Goal: Transaction & Acquisition: Purchase product/service

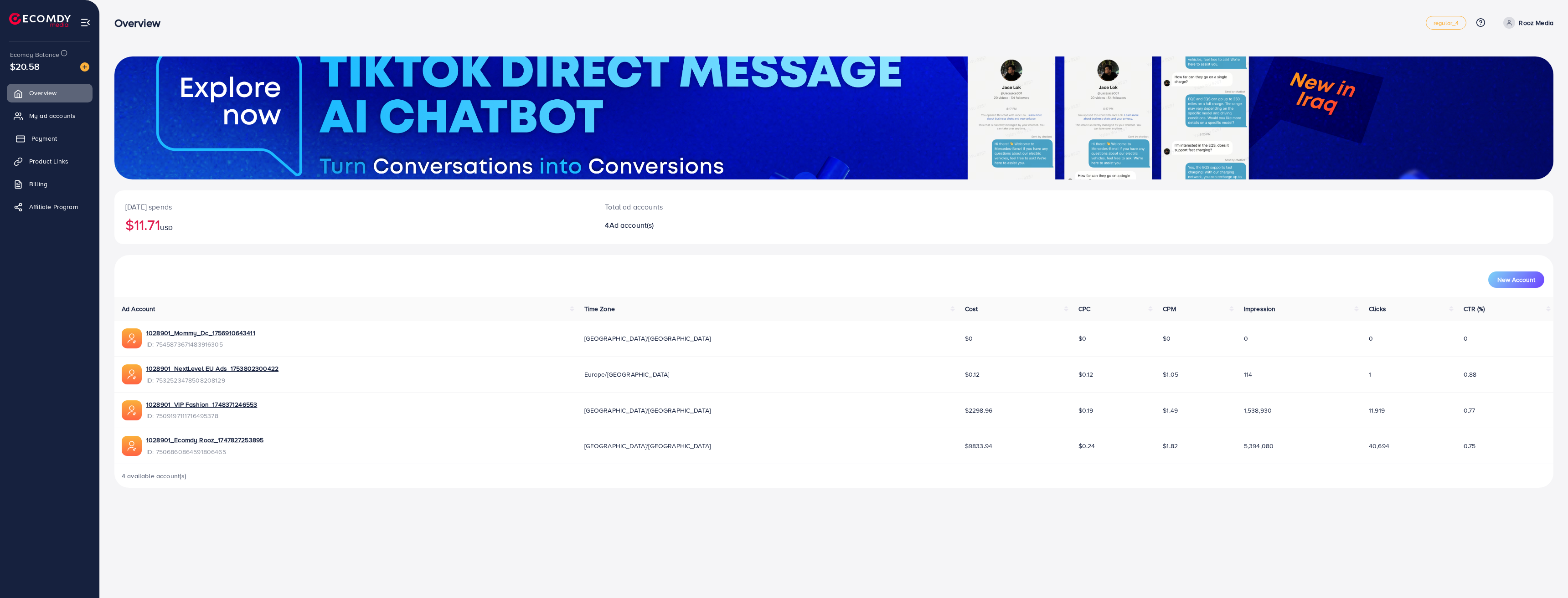
click at [40, 138] on span "Payment" at bounding box center [44, 138] width 25 height 9
click at [43, 133] on link "Payment" at bounding box center [50, 138] width 86 height 18
click at [58, 119] on span "My ad accounts" at bounding box center [55, 115] width 46 height 9
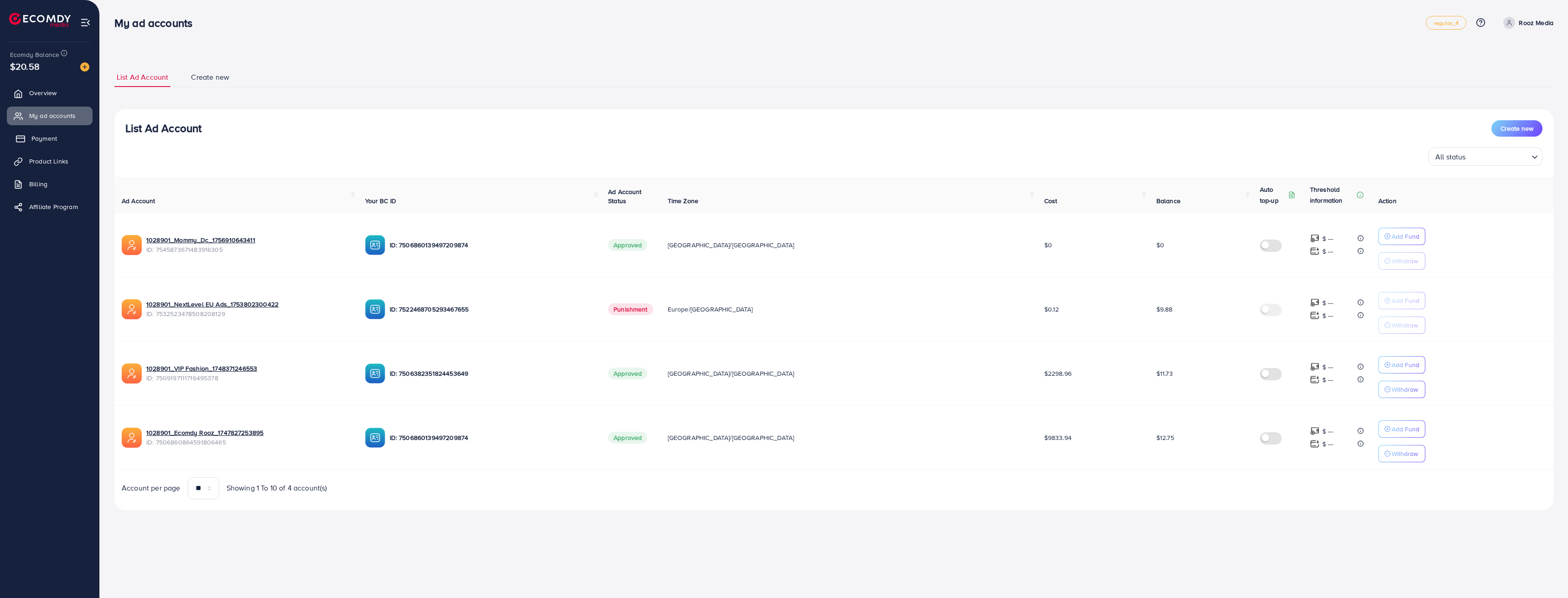
click at [52, 138] on span "Payment" at bounding box center [44, 138] width 25 height 9
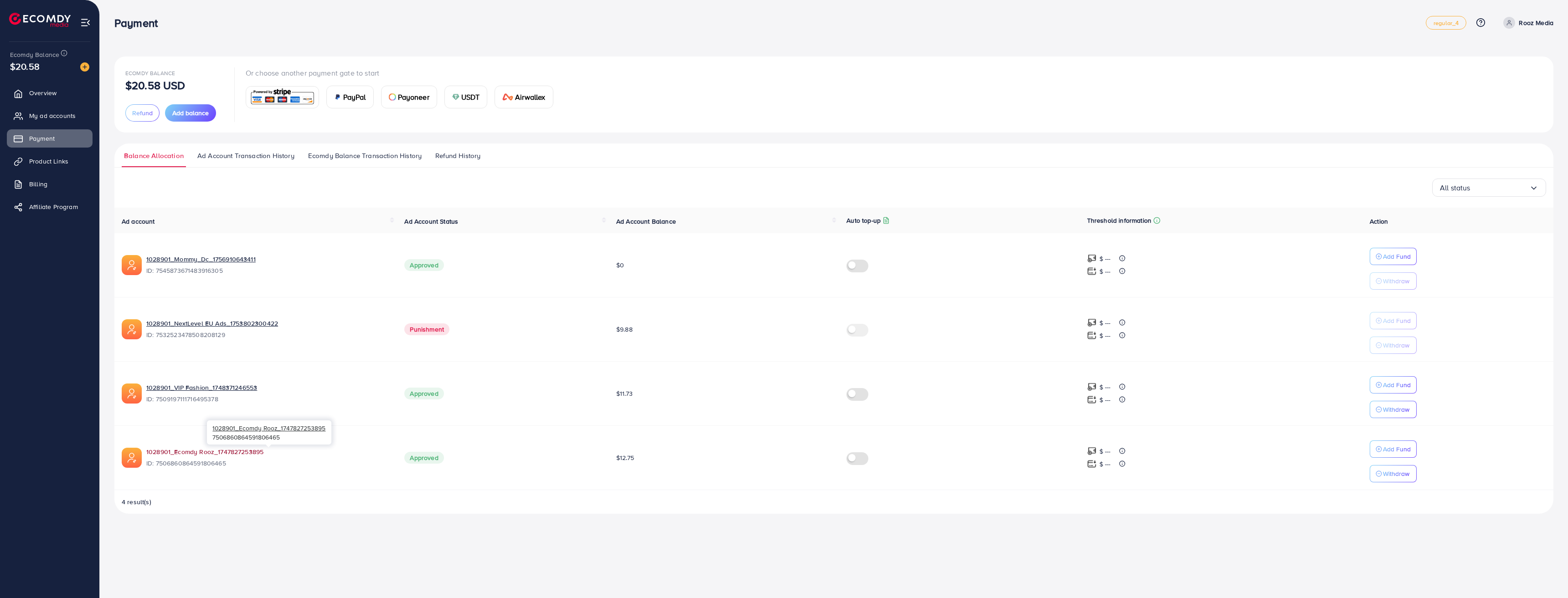
click at [220, 448] on link "1028901_Ecomdy Rooz_1747827253895" at bounding box center [268, 451] width 244 height 9
click at [189, 257] on link "1028901_Mommy_Dc_1756910643411" at bounding box center [268, 259] width 244 height 9
click at [1382, 253] on div "Add Fund" at bounding box center [1393, 257] width 35 height 11
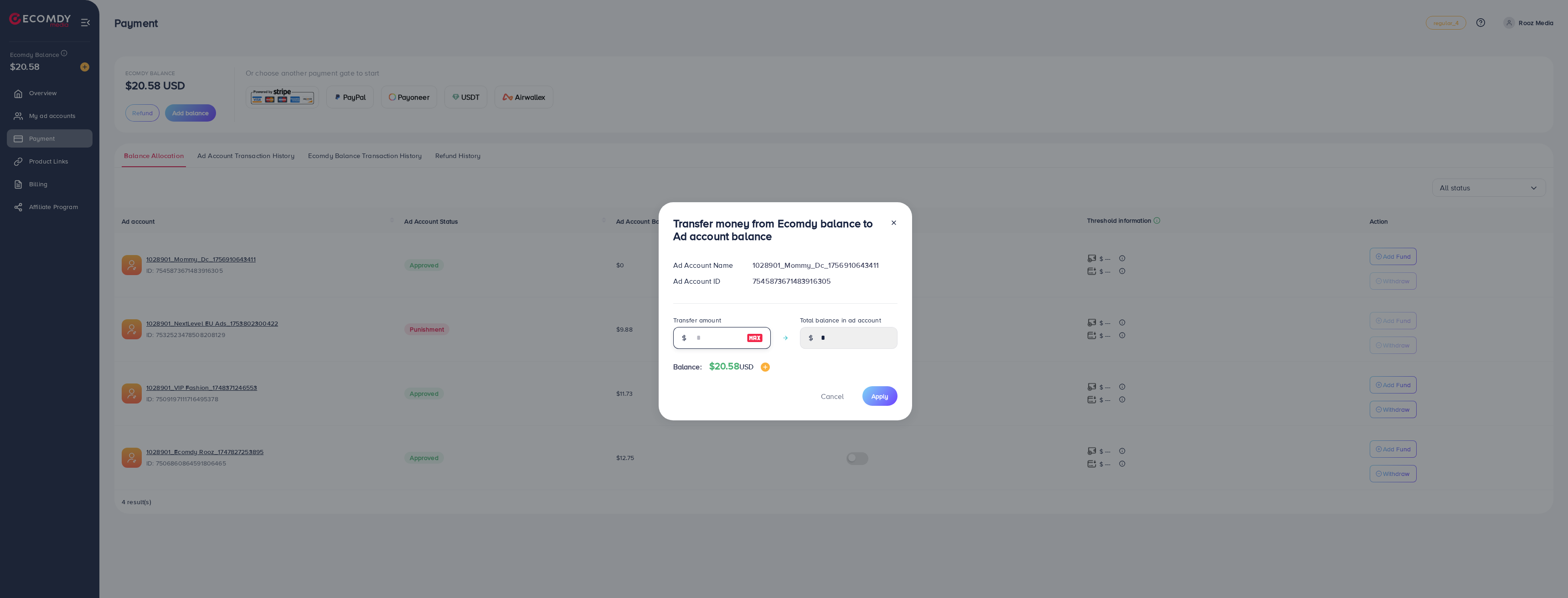
click at [720, 346] on input "number" at bounding box center [717, 338] width 46 height 22
click at [746, 338] on img at bounding box center [754, 338] width 16 height 11
type input "**"
type input "*****"
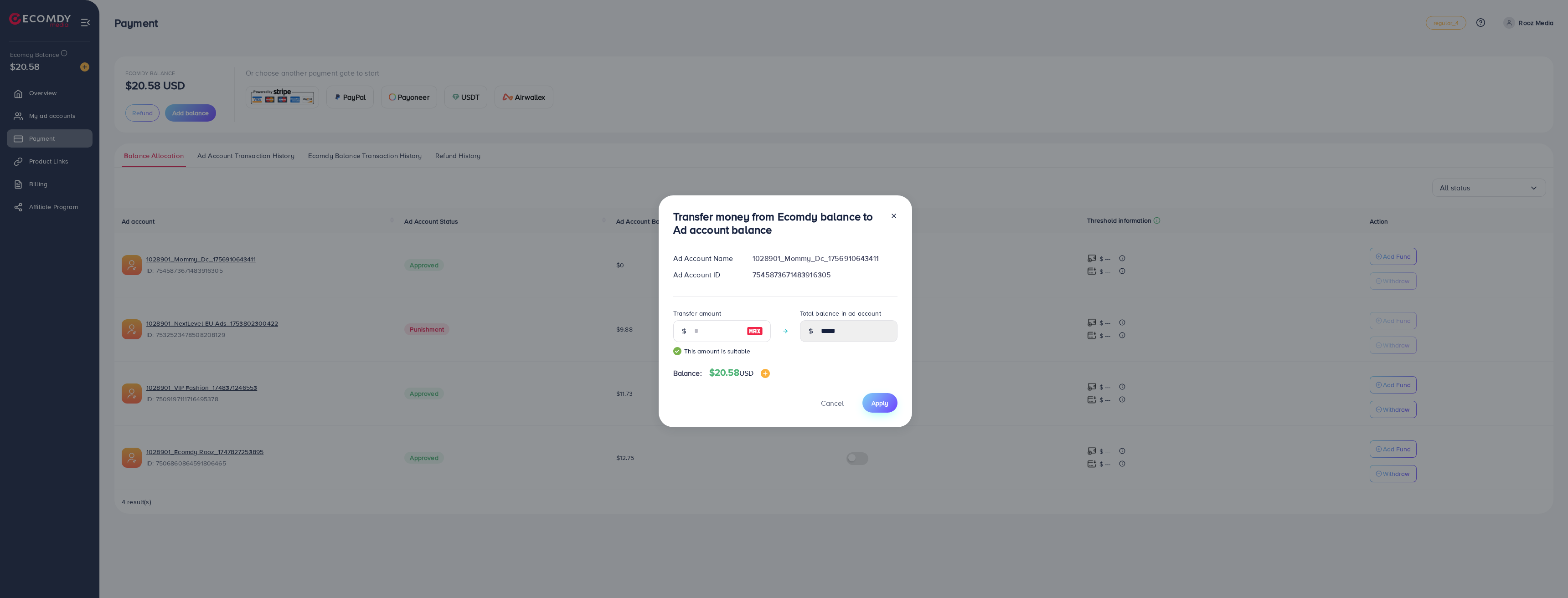
click at [881, 399] on span "Apply" at bounding box center [880, 403] width 17 height 9
type input "*"
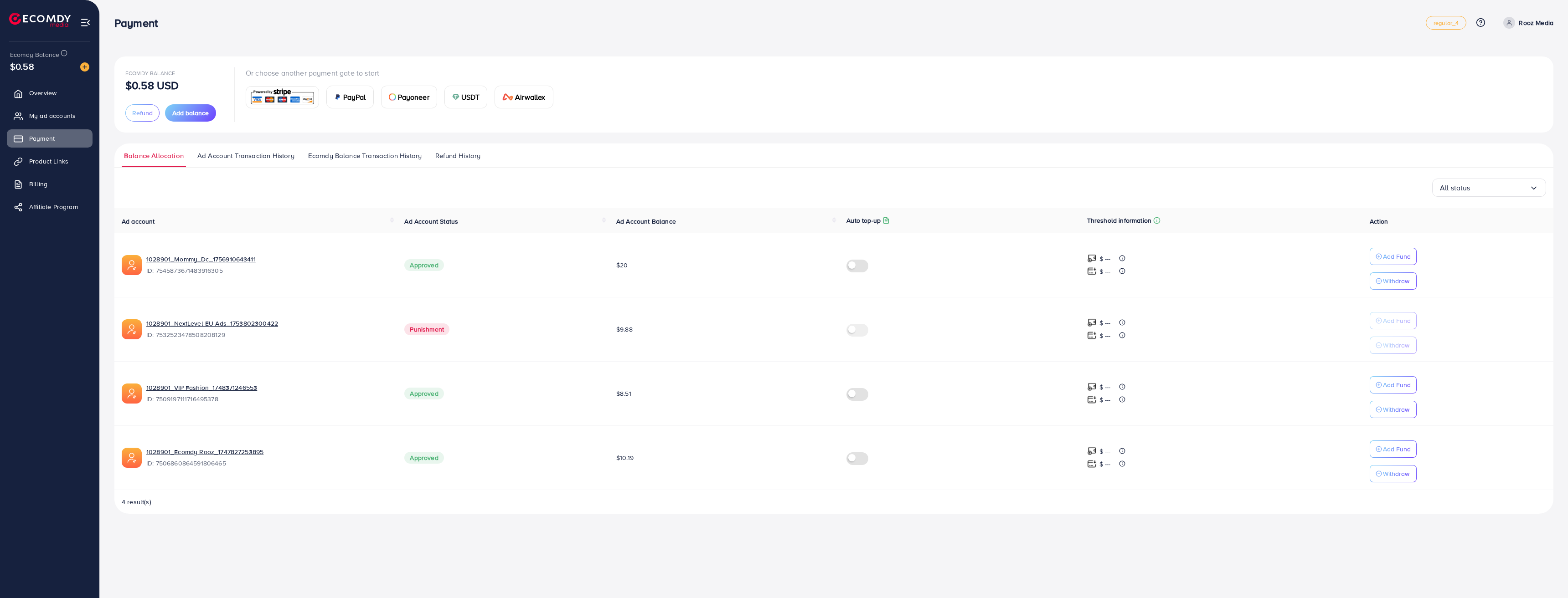
click at [468, 98] on span "USDT" at bounding box center [470, 97] width 19 height 11
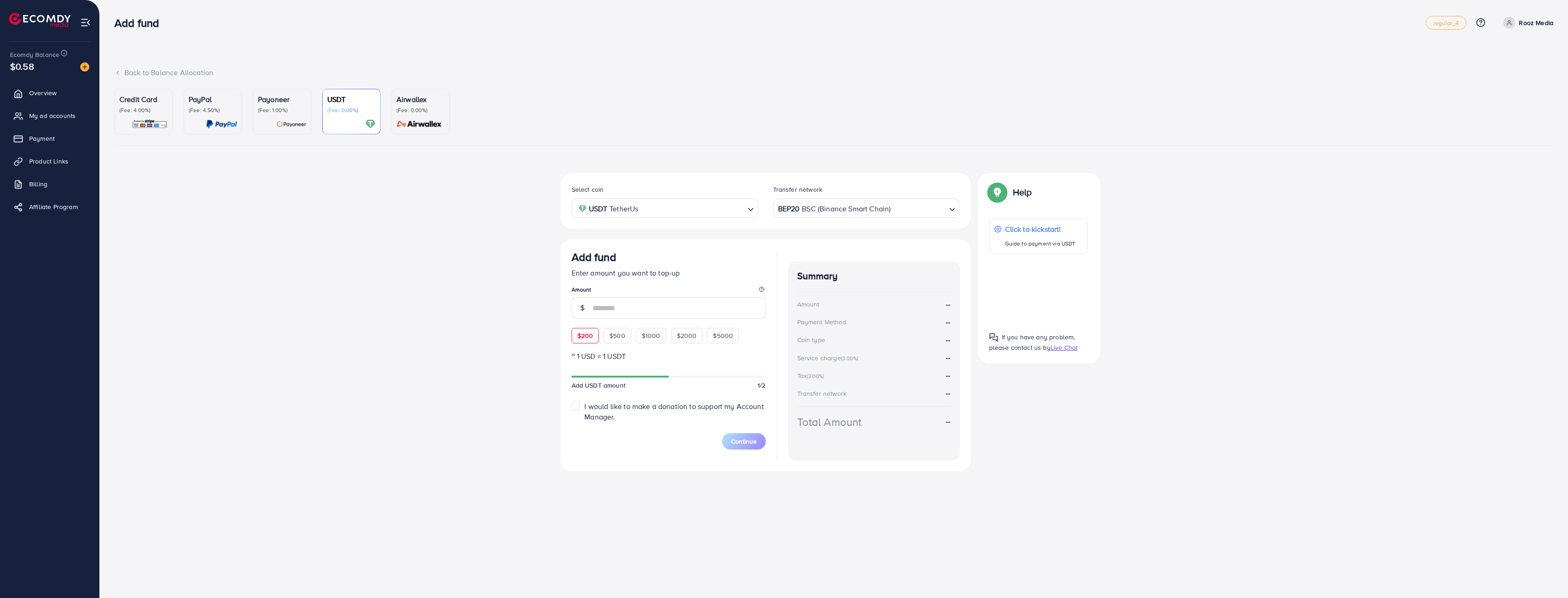
click at [583, 335] on div "Add fund Enter amount you want to top-up Amount $200 $500 $1000 $2000 $5000" at bounding box center [668, 297] width 195 height 93
click at [580, 344] on div "$200" at bounding box center [586, 350] width 28 height 15
type input "***"
click at [734, 452] on span "Continue" at bounding box center [744, 455] width 25 height 9
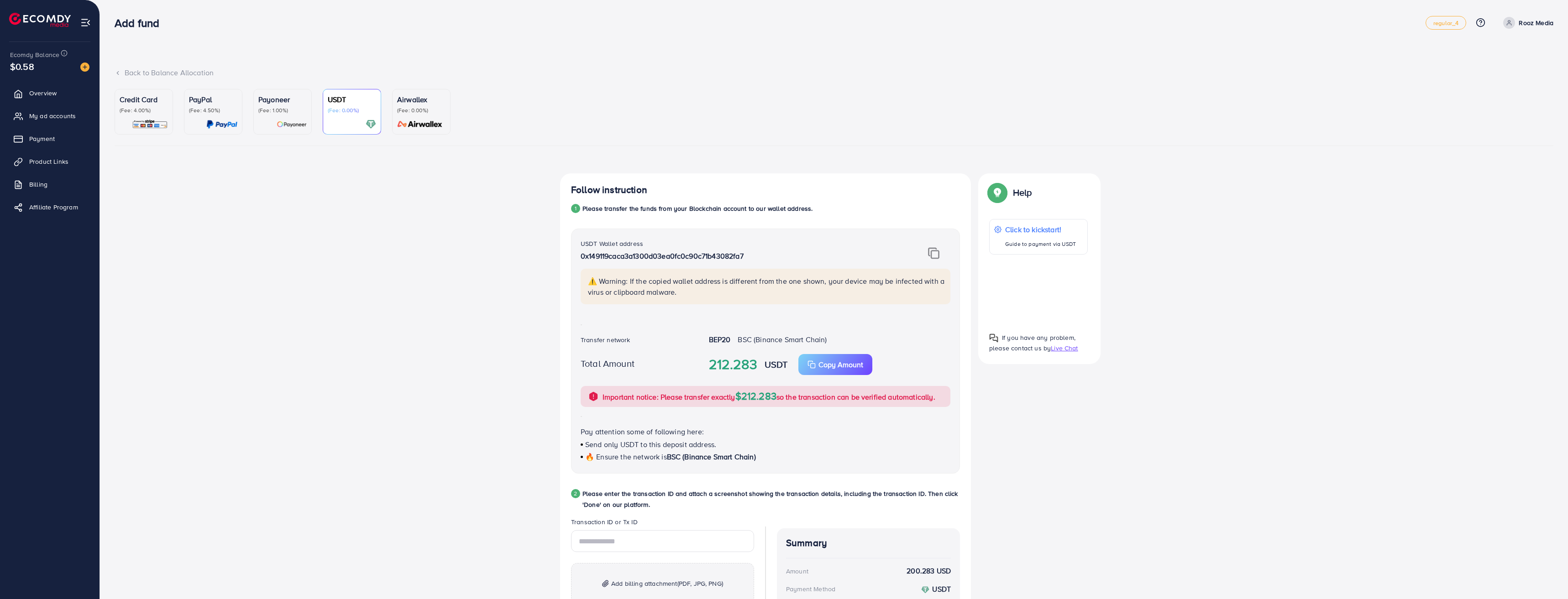
click at [933, 255] on img at bounding box center [934, 253] width 11 height 12
click at [1070, 470] on div "Follow instruction 1 Please transfer the funds from your Blockchain account to …" at bounding box center [834, 456] width 548 height 565
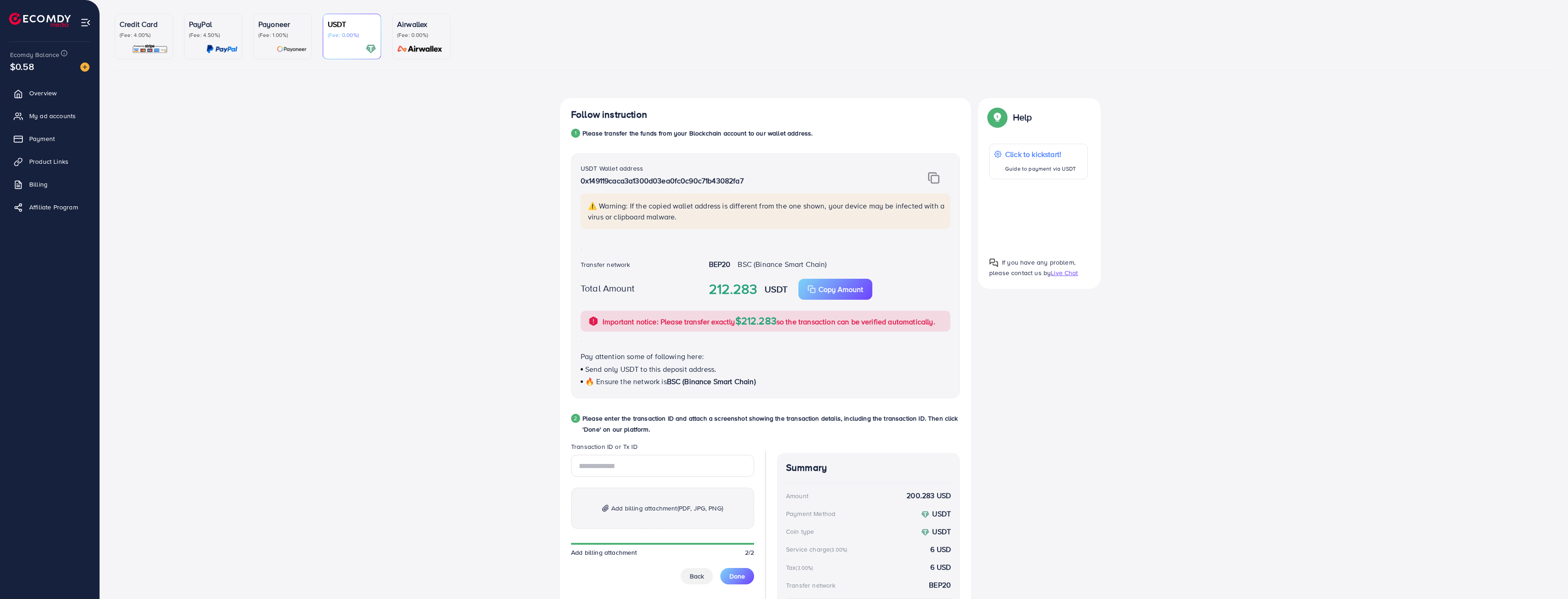
scroll to position [91, 0]
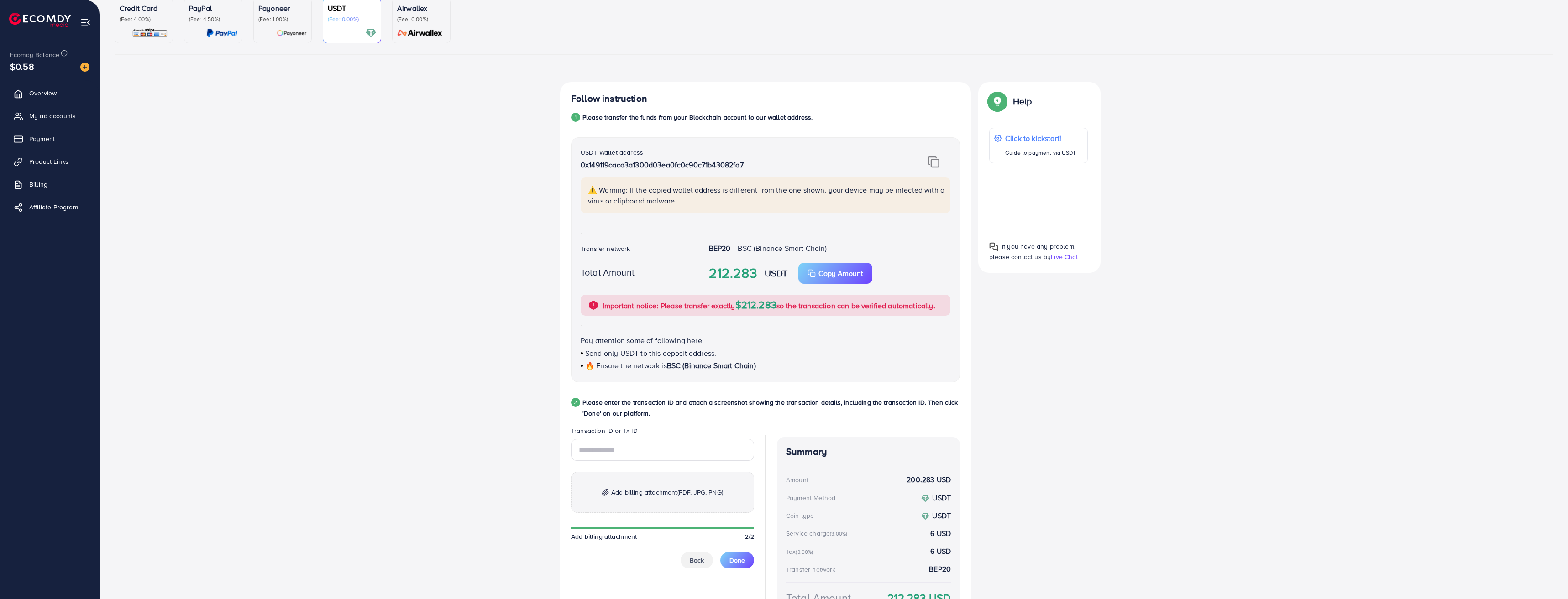
click at [721, 243] on strong "BEP20" at bounding box center [719, 248] width 22 height 10
click at [781, 243] on span "BSC (Binance Smart Chain)" at bounding box center [782, 248] width 89 height 10
click at [735, 249] on div "BEP20 BSC (Binance Smart Chain)" at bounding box center [830, 250] width 256 height 13
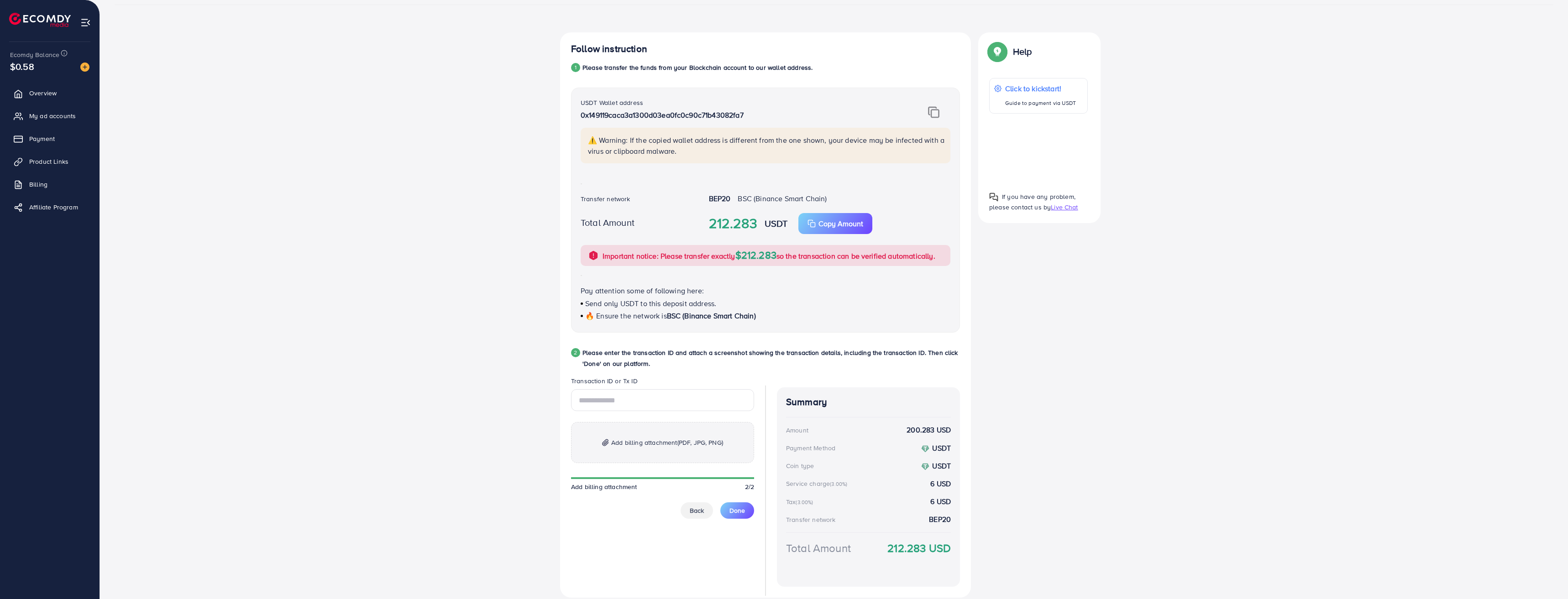
scroll to position [172, 0]
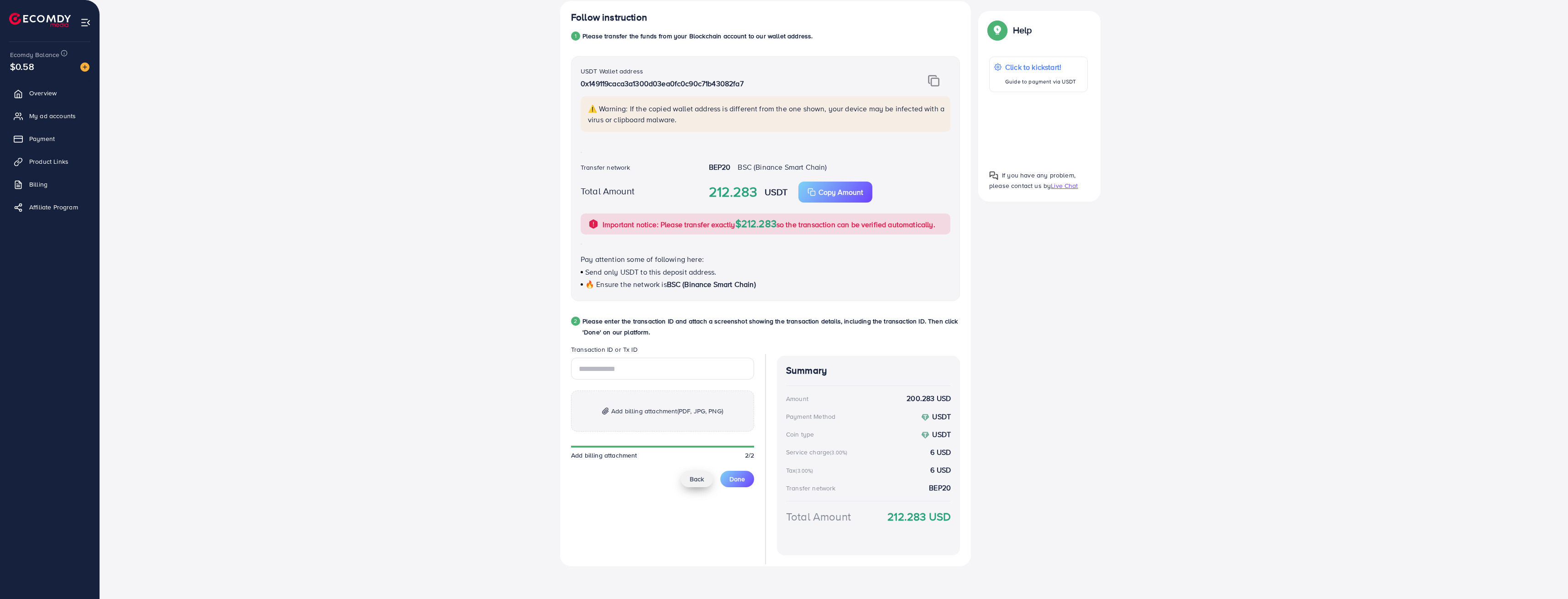
click at [698, 481] on span "Back" at bounding box center [697, 479] width 14 height 9
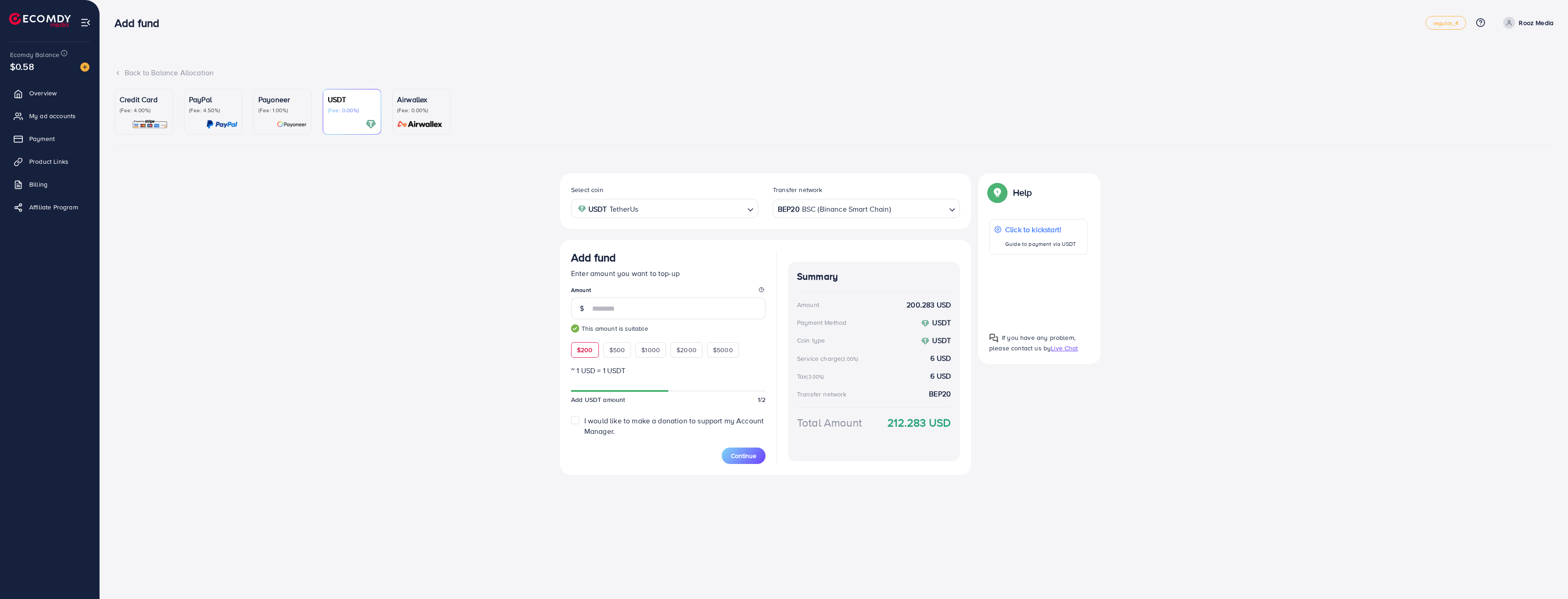
scroll to position [0, 0]
drag, startPoint x: 820, startPoint y: 192, endPoint x: 821, endPoint y: 202, distance: 10.0
click at [820, 198] on div "Transfer network" at bounding box center [868, 192] width 187 height 13
click at [821, 202] on div "BEP20 BSC (Binance Smart Chain)" at bounding box center [863, 207] width 170 height 16
click at [825, 311] on div "Select coin USDT TetherUs Loading... Transfer network BEP20 BSC (Binance Smart …" at bounding box center [766, 324] width 411 height 302
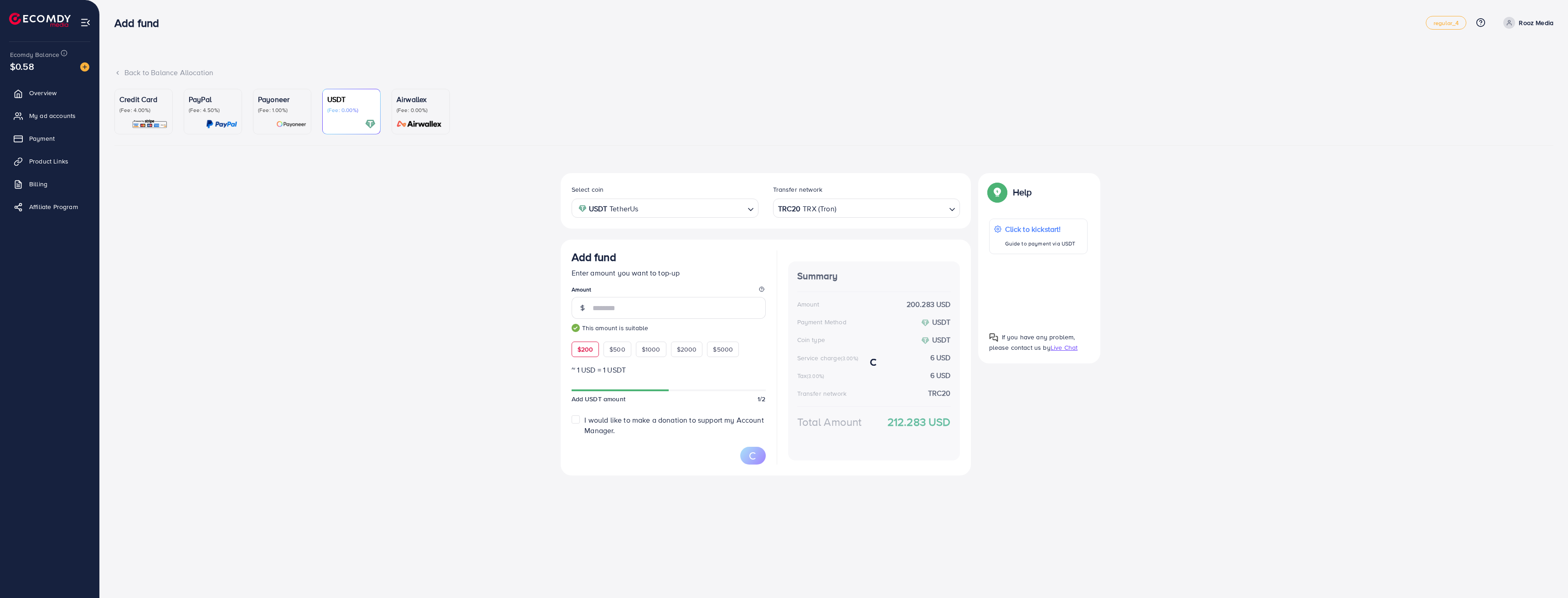
click at [714, 230] on div "Select coin USDT TetherUs Loading... Transfer network TRC20 TRX (Tron) Loading.…" at bounding box center [765, 324] width 410 height 303
click at [746, 448] on button "Continue" at bounding box center [744, 455] width 44 height 16
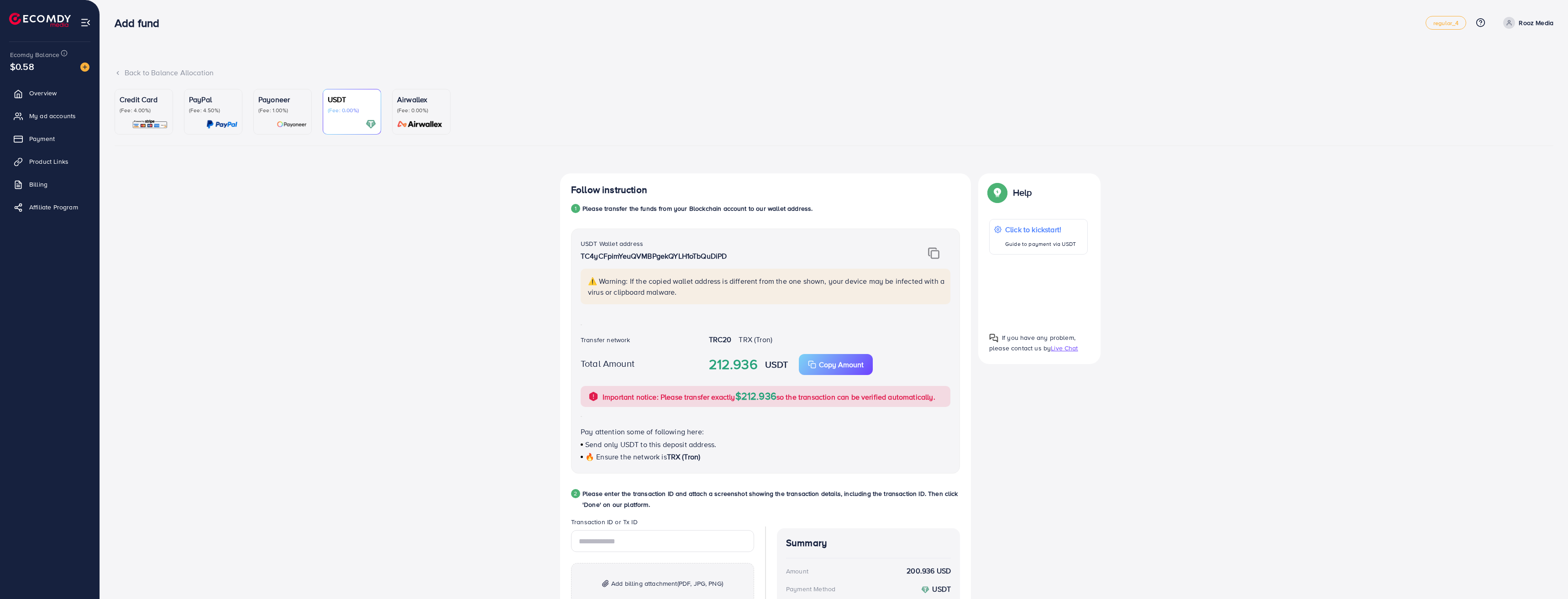
click at [937, 252] on img at bounding box center [934, 253] width 11 height 12
click at [1327, 479] on div "Follow instruction 1 Please transfer the funds from your Blockchain account to …" at bounding box center [834, 460] width 1439 height 573
click at [1153, 522] on div "Follow instruction 1 Please transfer the funds from your Blockchain account to …" at bounding box center [834, 460] width 1439 height 573
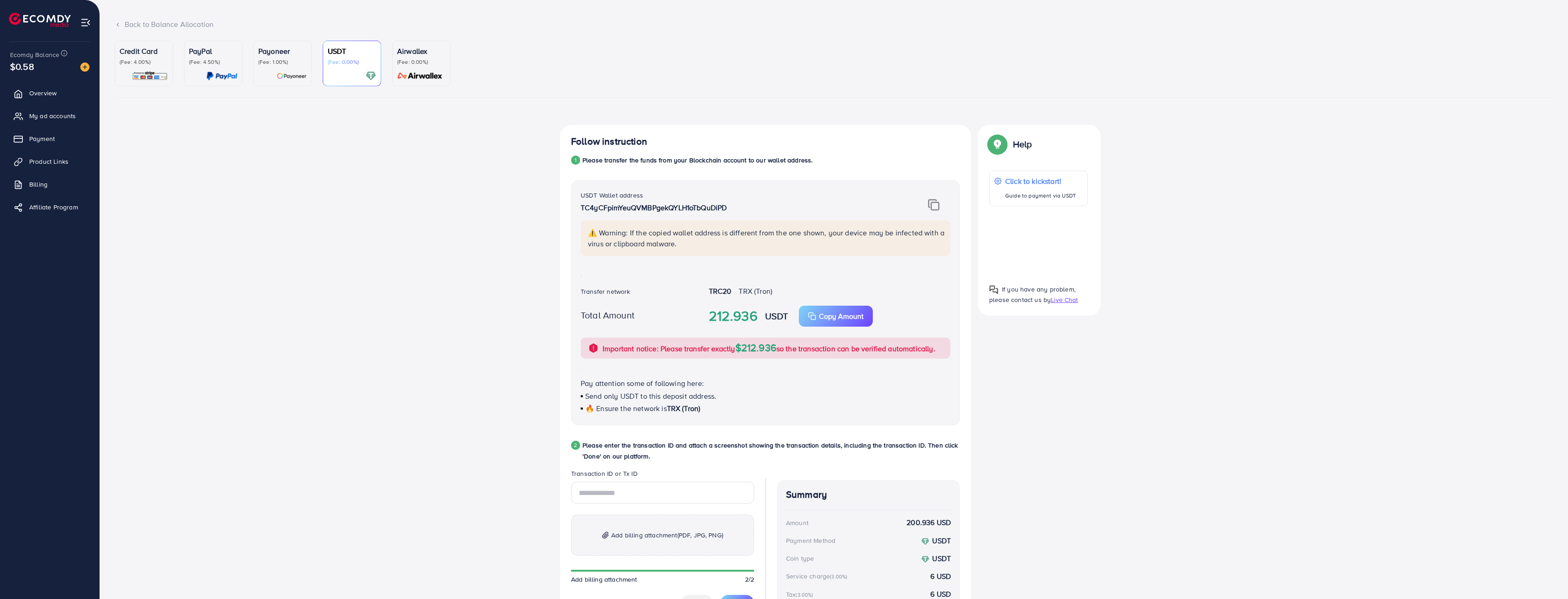
scroll to position [91, 0]
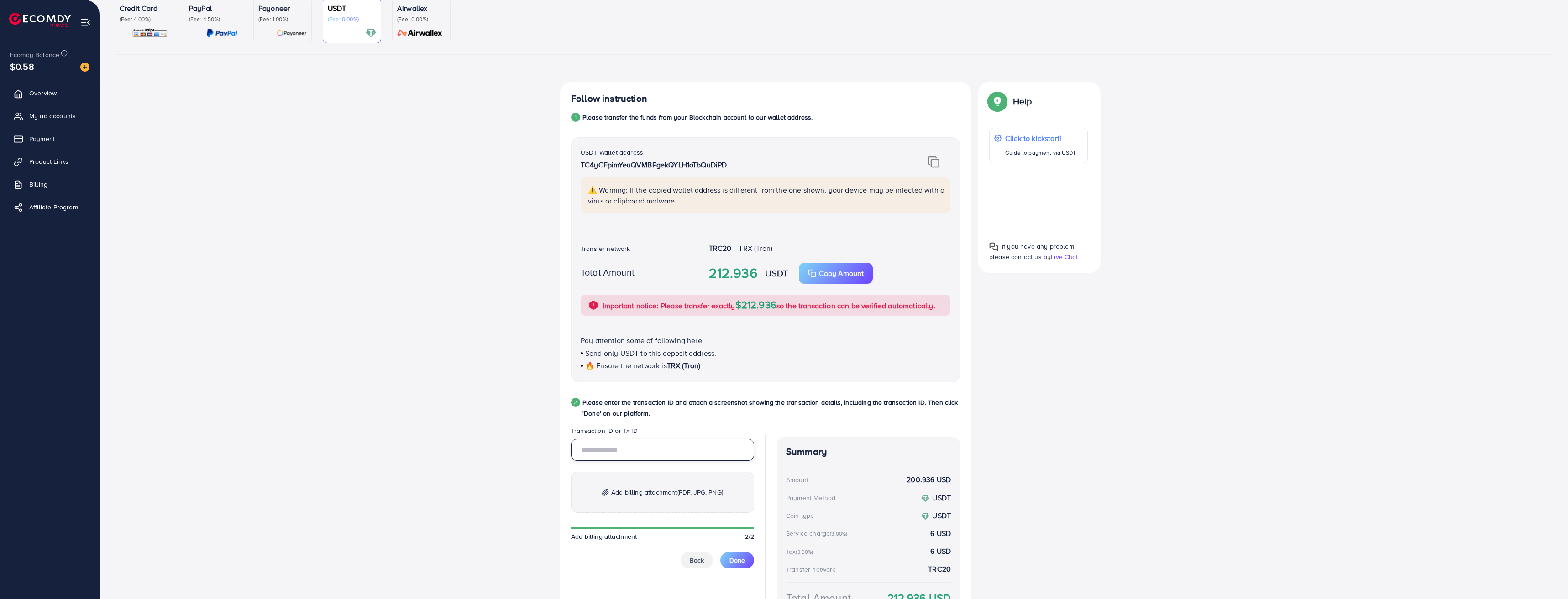
click at [651, 449] on input "text" at bounding box center [662, 450] width 183 height 22
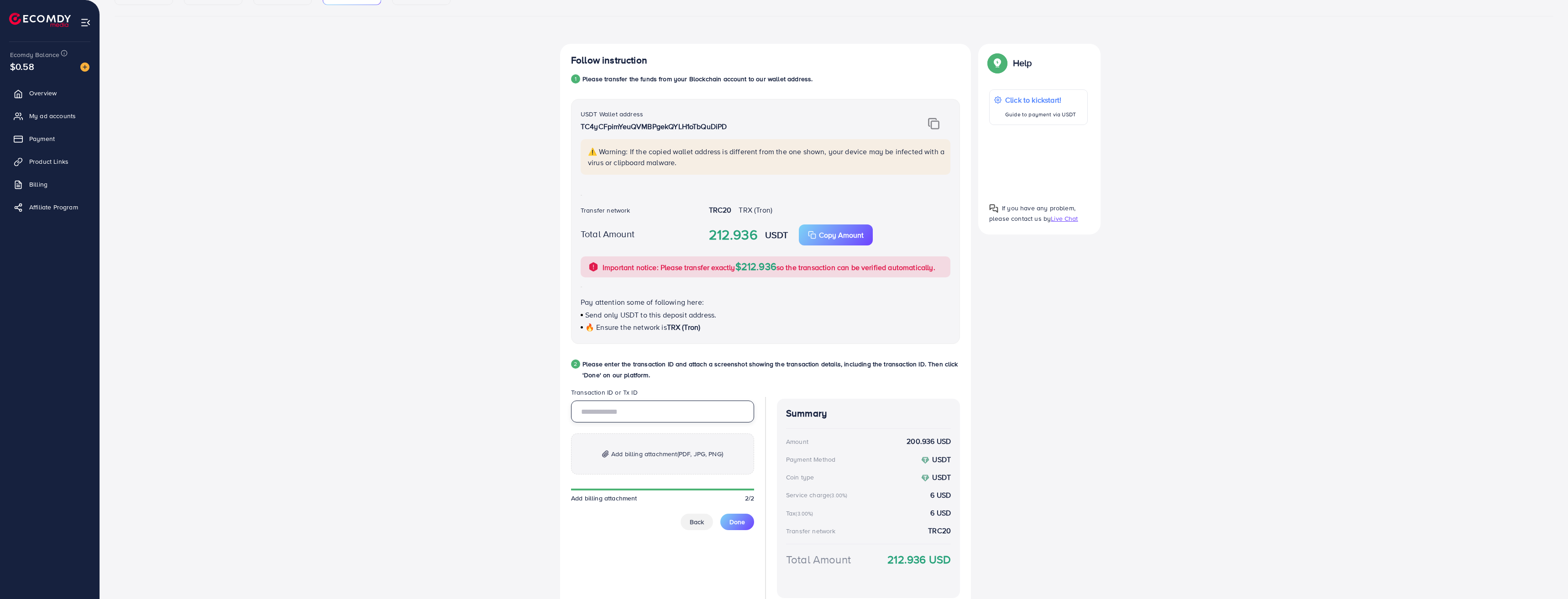
scroll to position [172, 0]
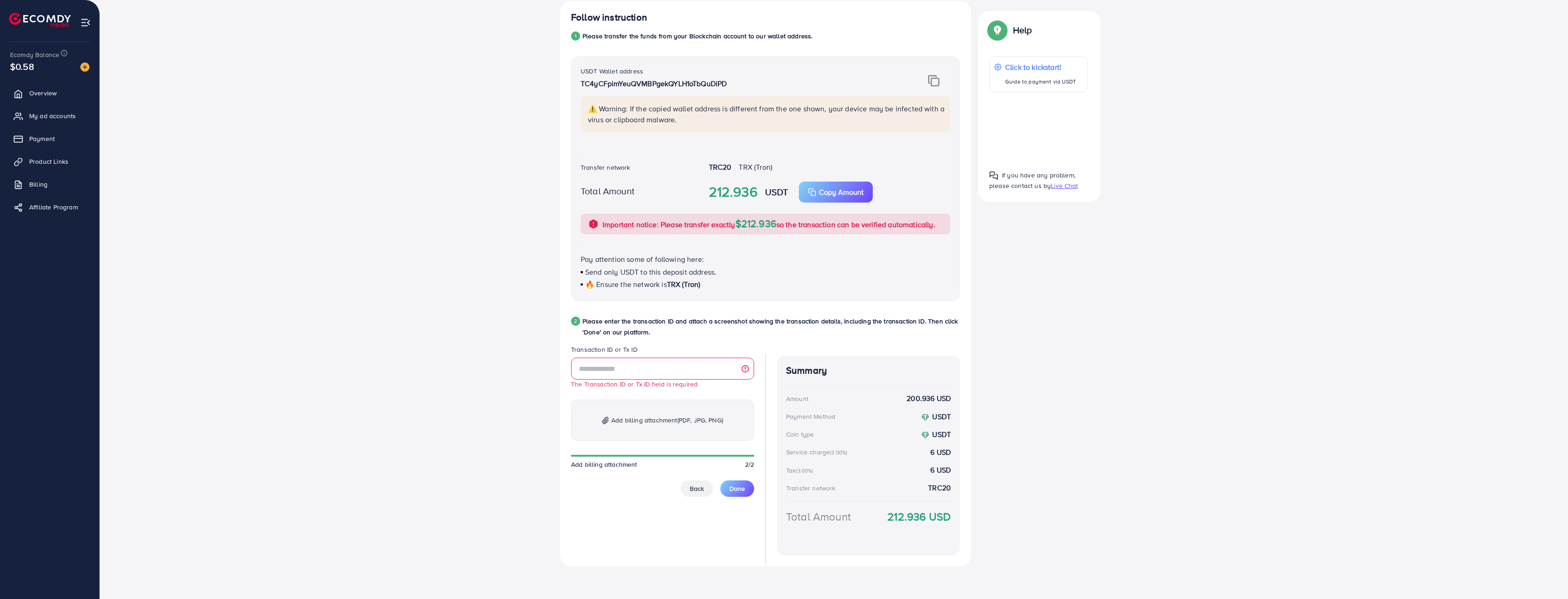
click at [1112, 371] on div "Follow instruction 1 Please transfer the funds from your Blockchain account to …" at bounding box center [834, 287] width 1439 height 573
click at [610, 362] on input "text" at bounding box center [662, 368] width 183 height 22
paste input "**********"
type input "**********"
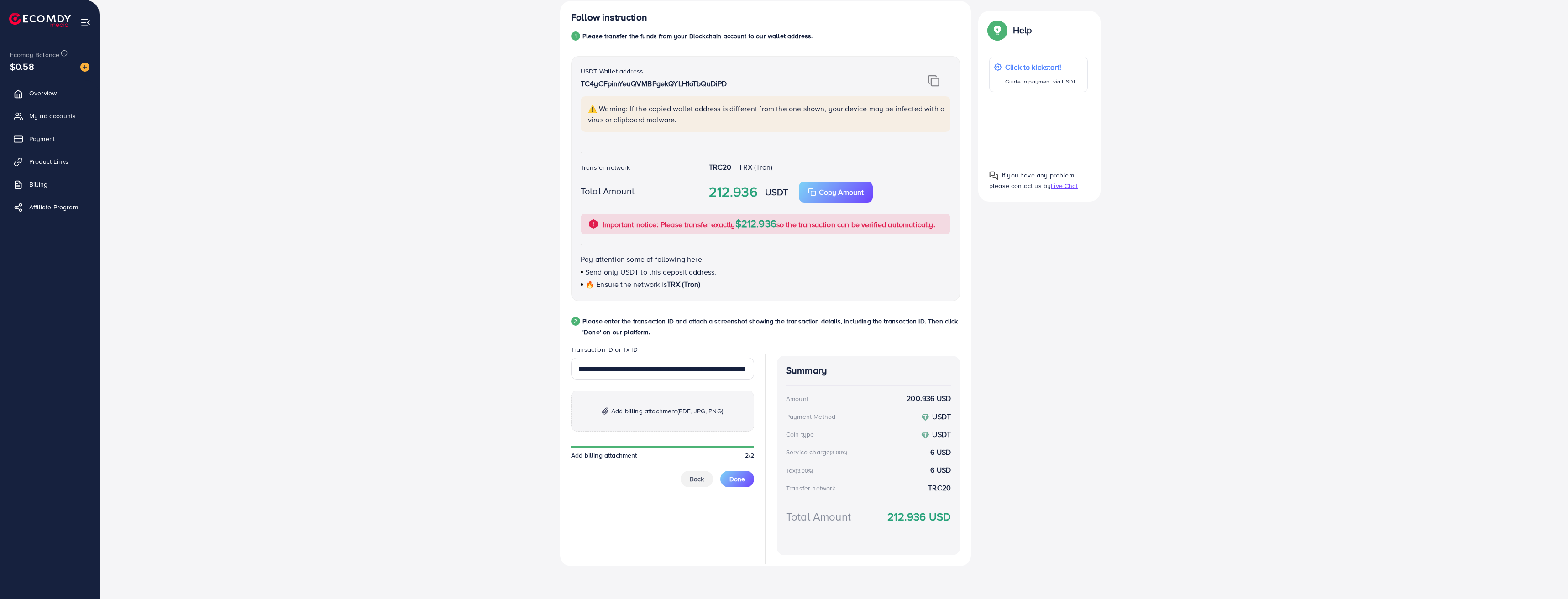
click at [647, 408] on span "Add billing attachment (PDF, JPG, PNG)" at bounding box center [667, 411] width 112 height 11
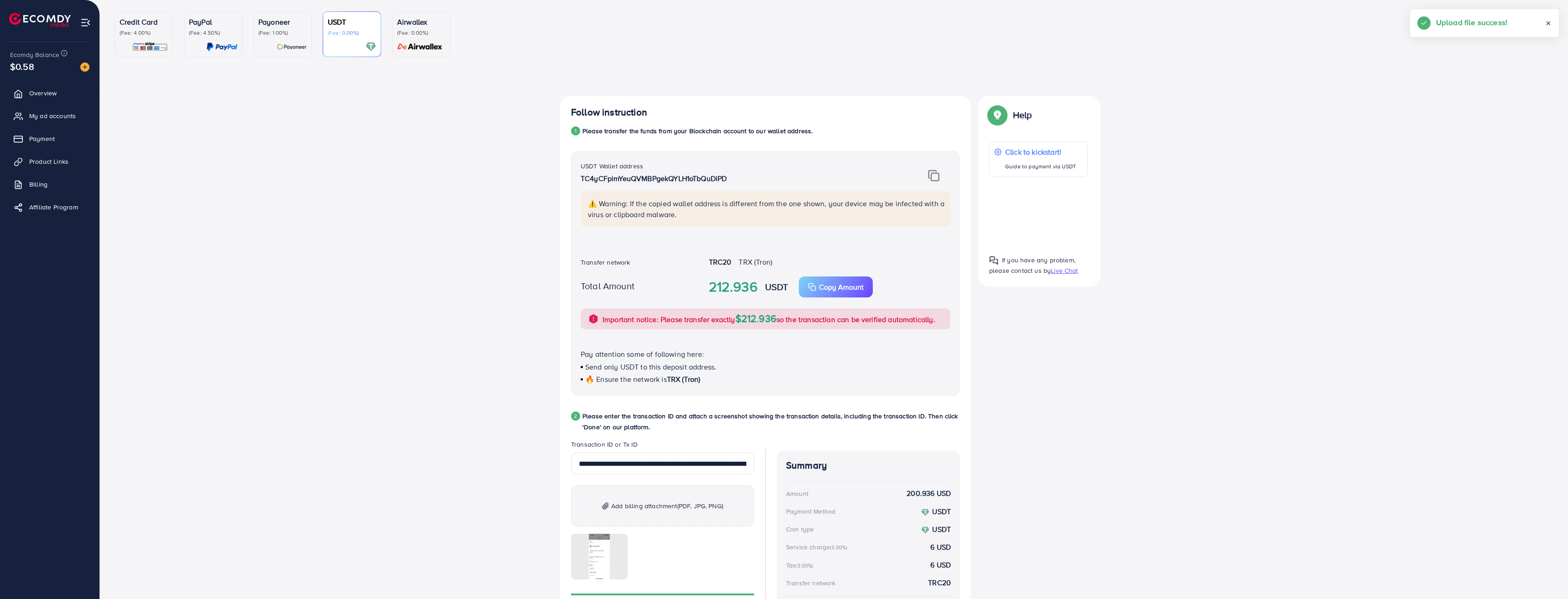
scroll to position [172, 0]
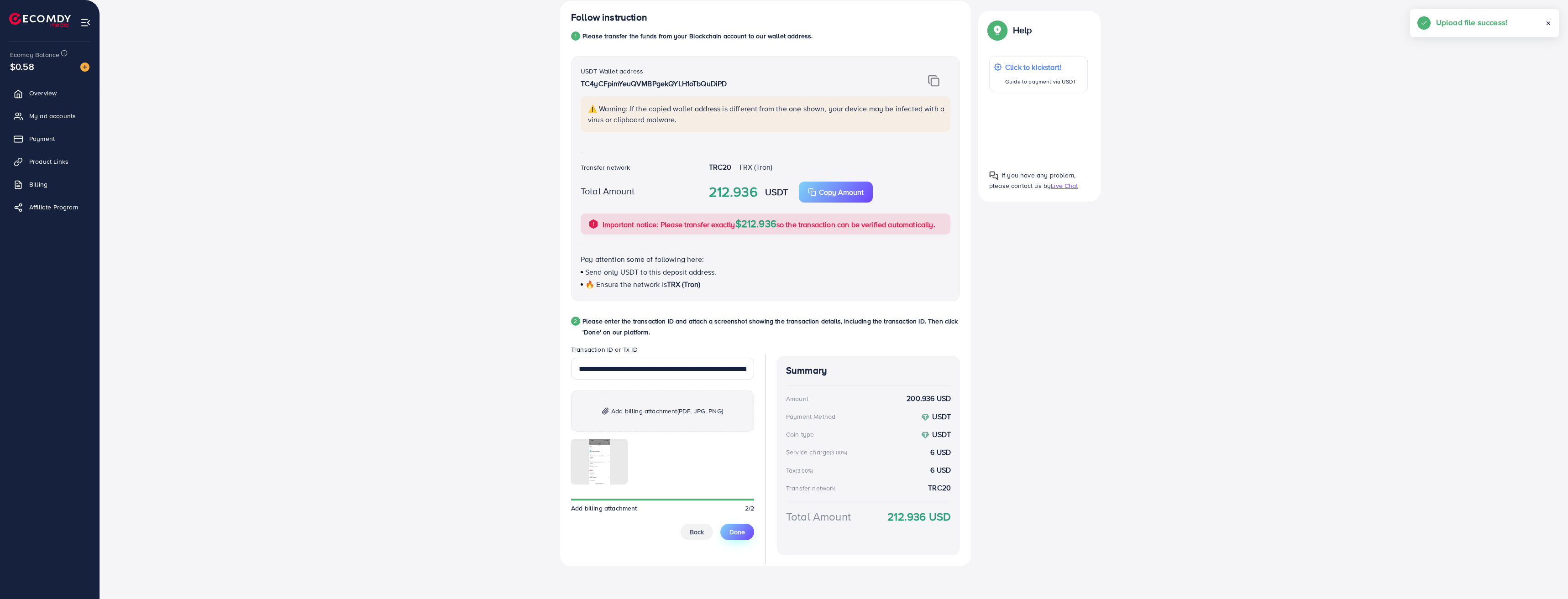
click at [746, 531] on button "Done" at bounding box center [737, 532] width 34 height 16
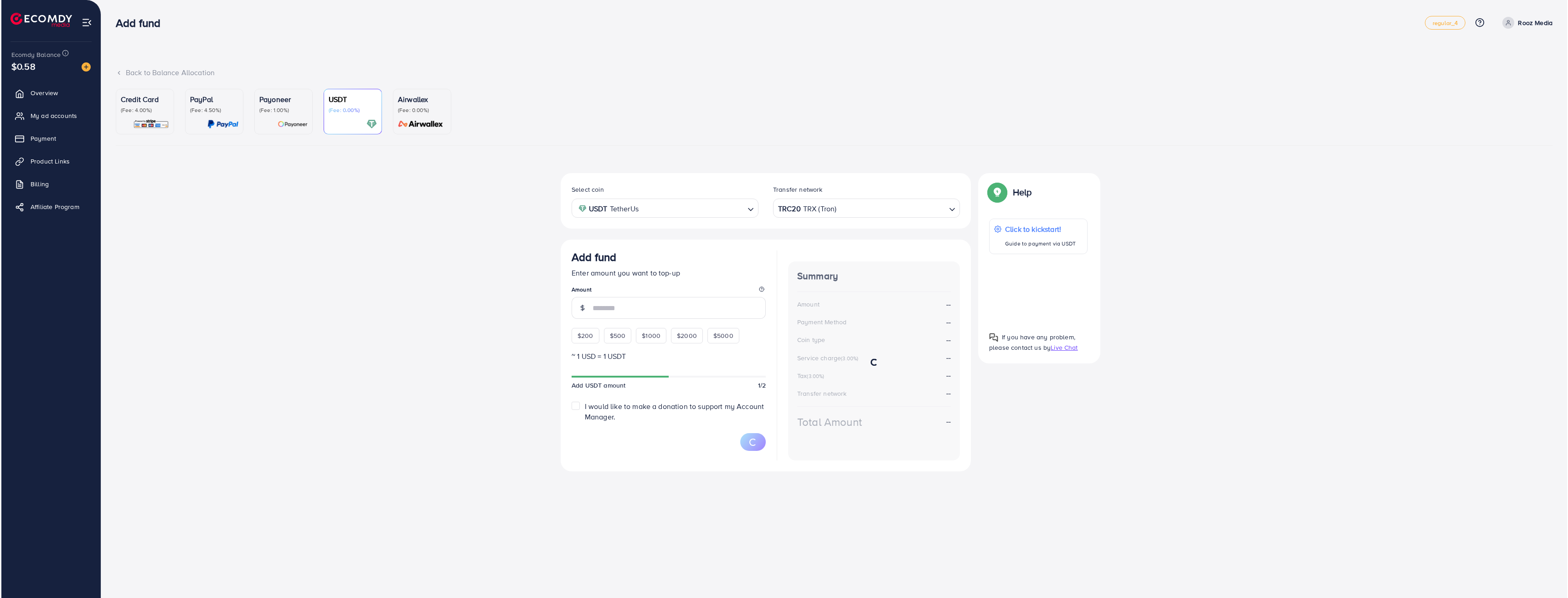
scroll to position [0, 0]
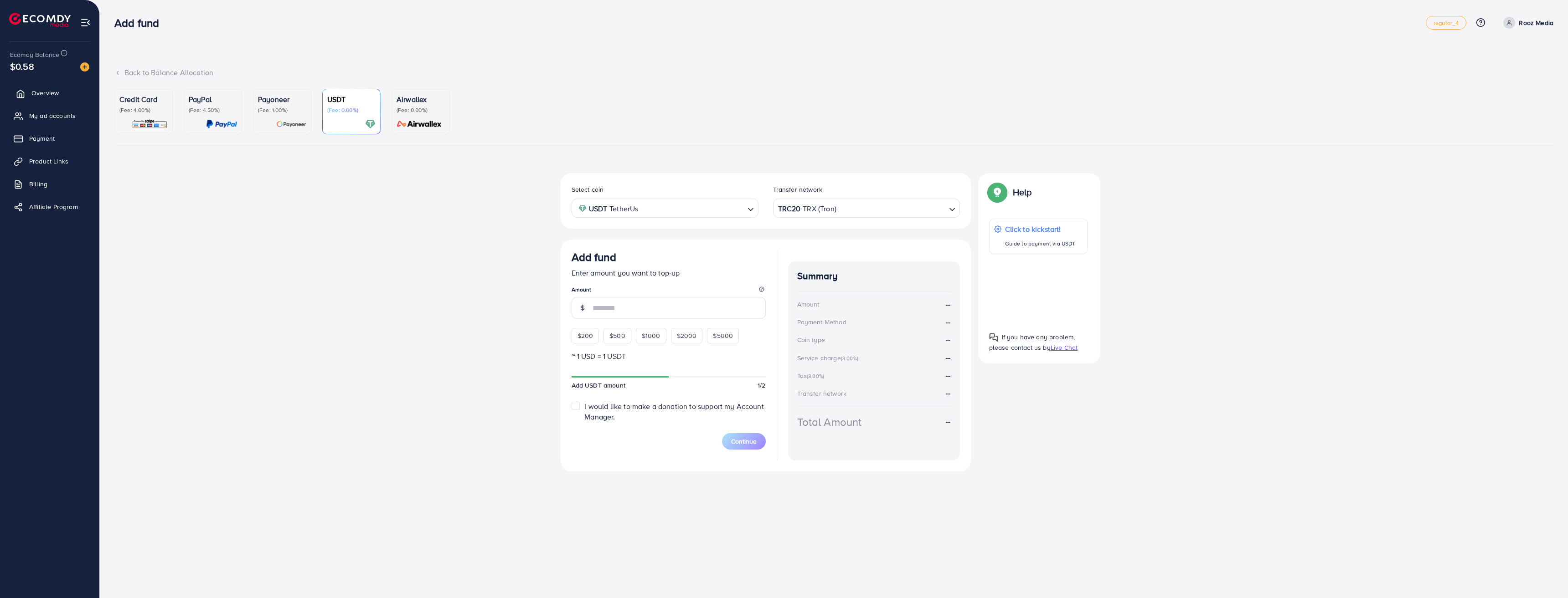
click at [44, 91] on span "Overview" at bounding box center [45, 93] width 27 height 9
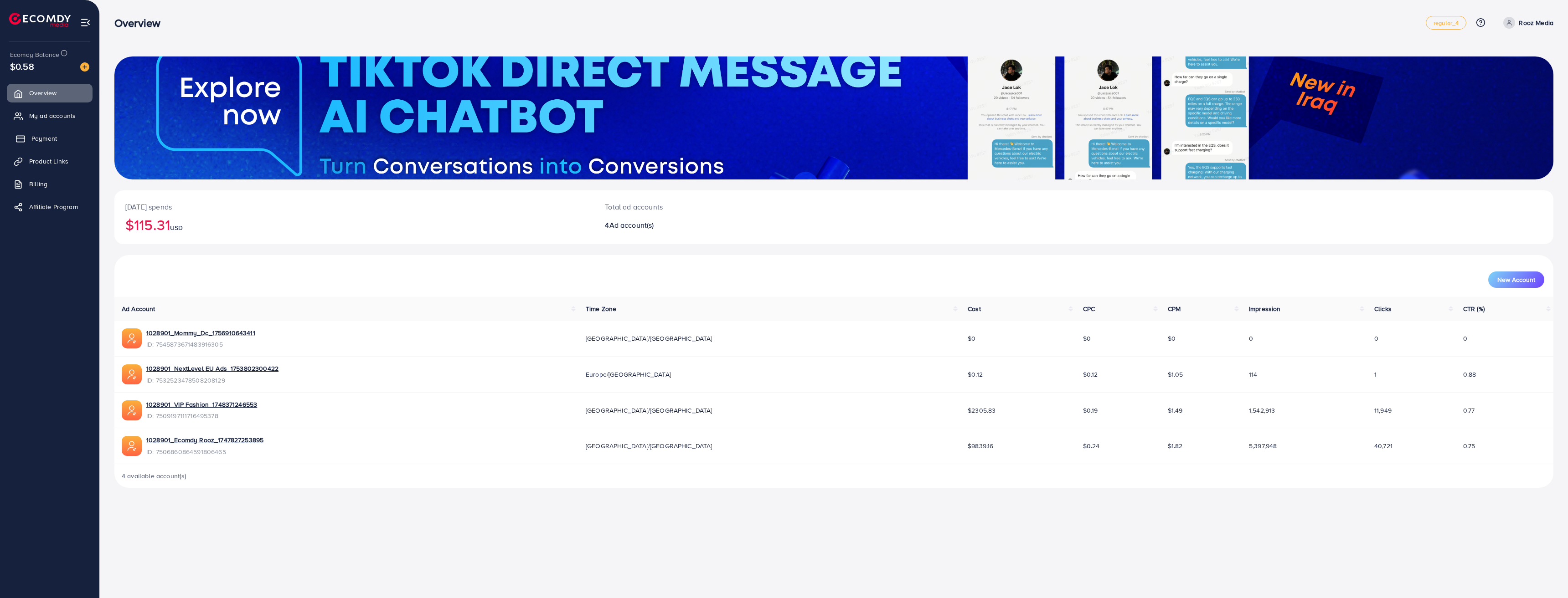
click at [41, 135] on span "Payment" at bounding box center [44, 138] width 25 height 9
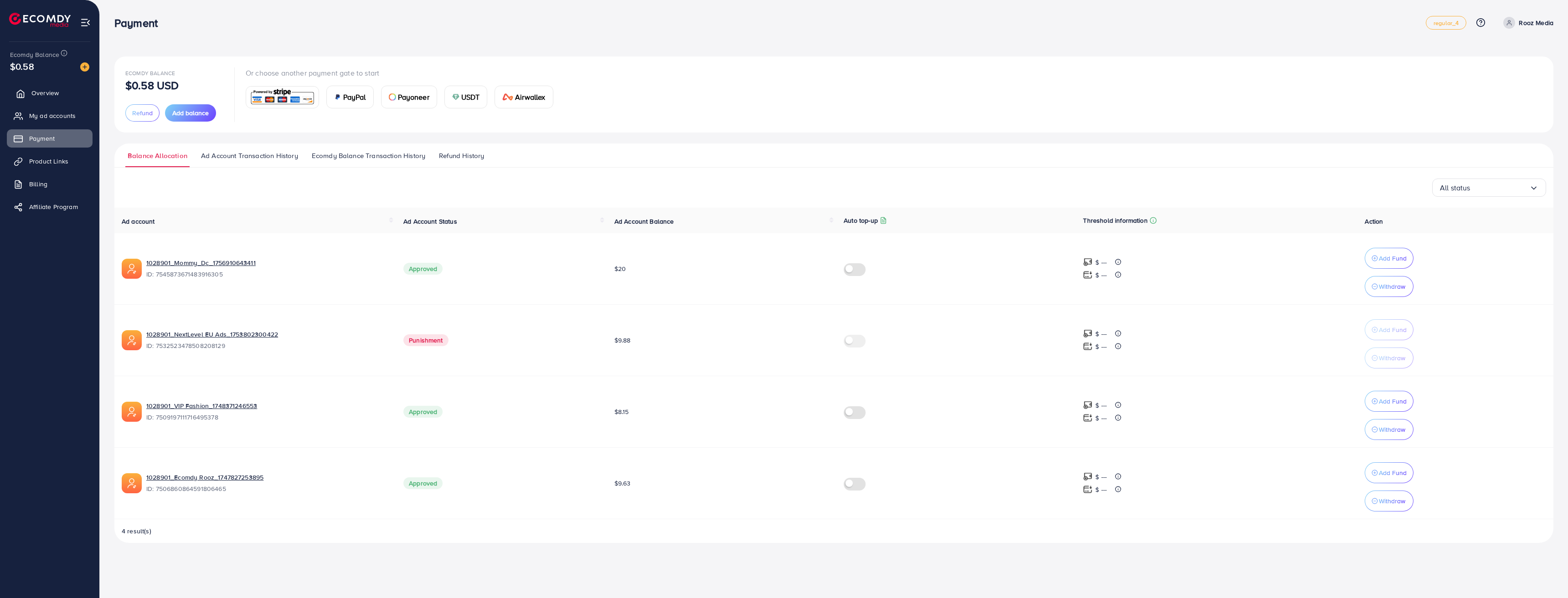
click at [34, 88] on span "Overview" at bounding box center [45, 93] width 27 height 9
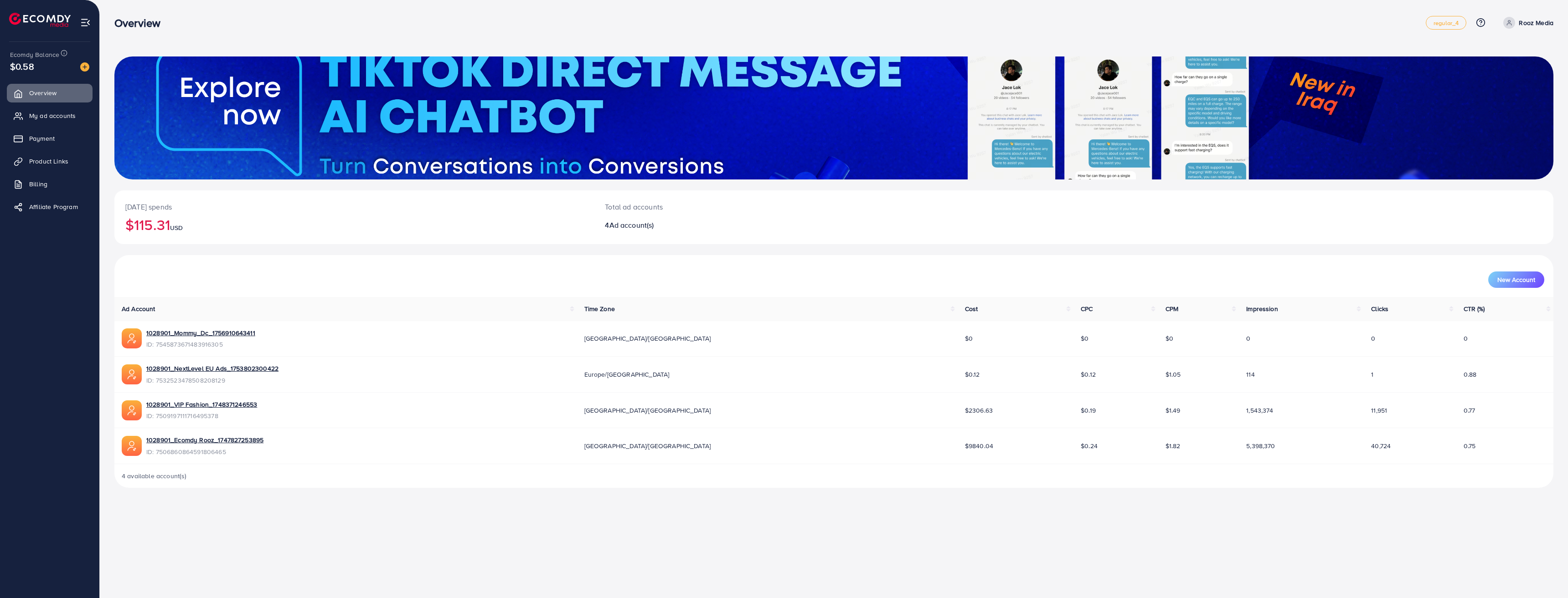
click at [1551, 311] on th "CTR (%)" at bounding box center [1505, 309] width 97 height 24
click at [1551, 311] on div "Ad Account Time Zone Cost CPC CPM Impression Clicks CTR (%) 1028901_Mommy_Dc_17…" at bounding box center [834, 392] width 1439 height 191
click at [1550, 307] on th "CTR (%)" at bounding box center [1505, 309] width 97 height 24
click at [1548, 312] on th "CTR (%)" at bounding box center [1505, 309] width 97 height 24
click at [33, 137] on span "Payment" at bounding box center [44, 138] width 25 height 9
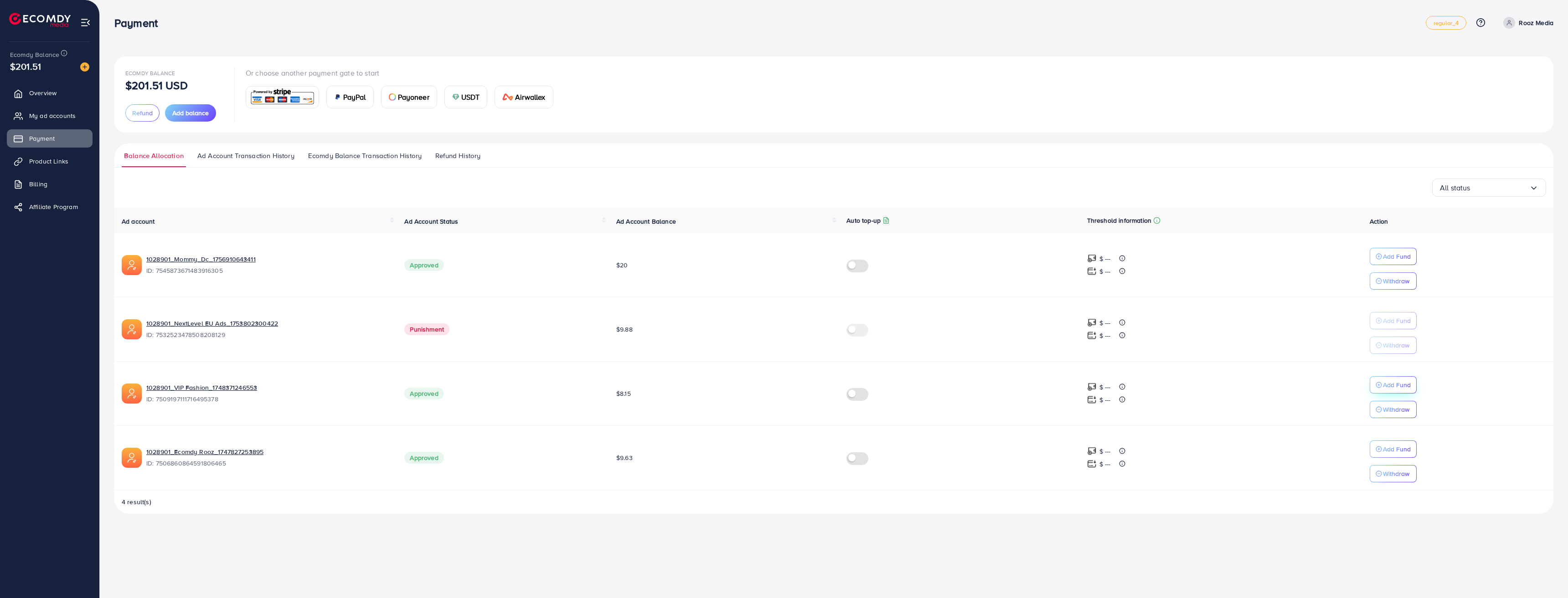
click at [1379, 386] on line "button" at bounding box center [1379, 385] width 0 height 2
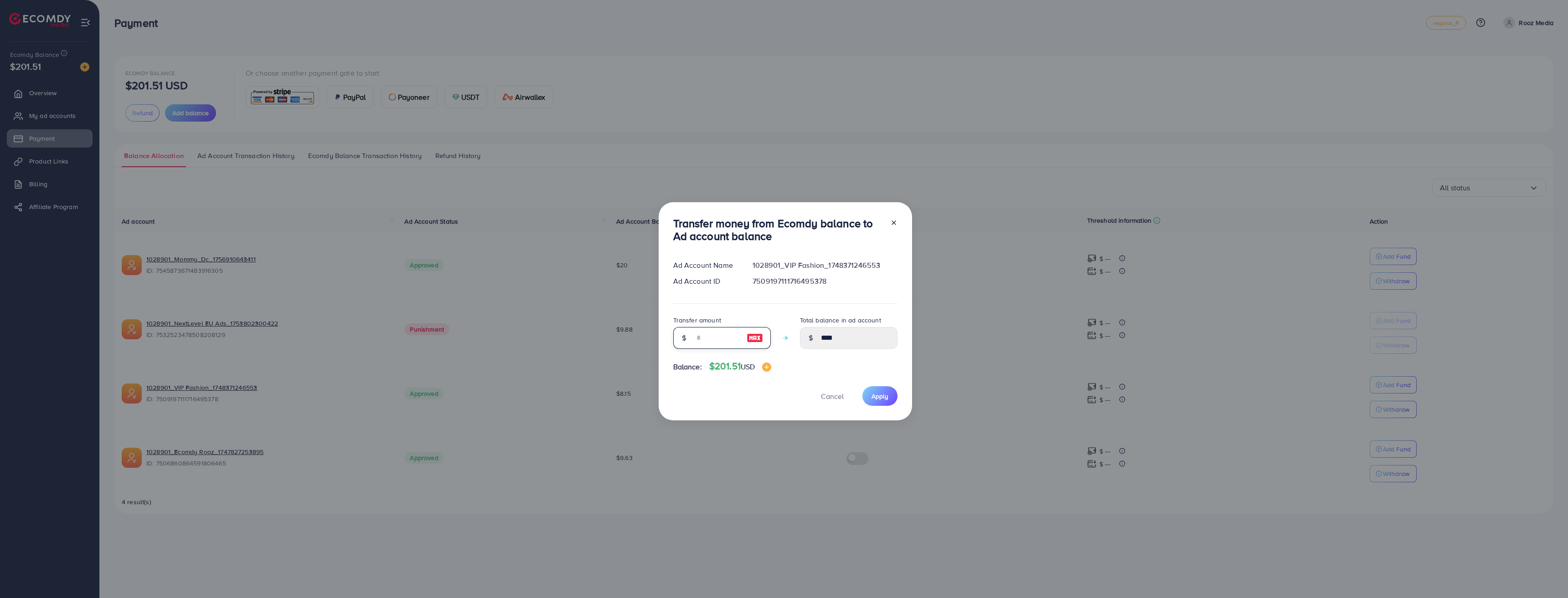
click at [716, 338] on input "number" at bounding box center [717, 338] width 46 height 22
type input "**"
type input "*****"
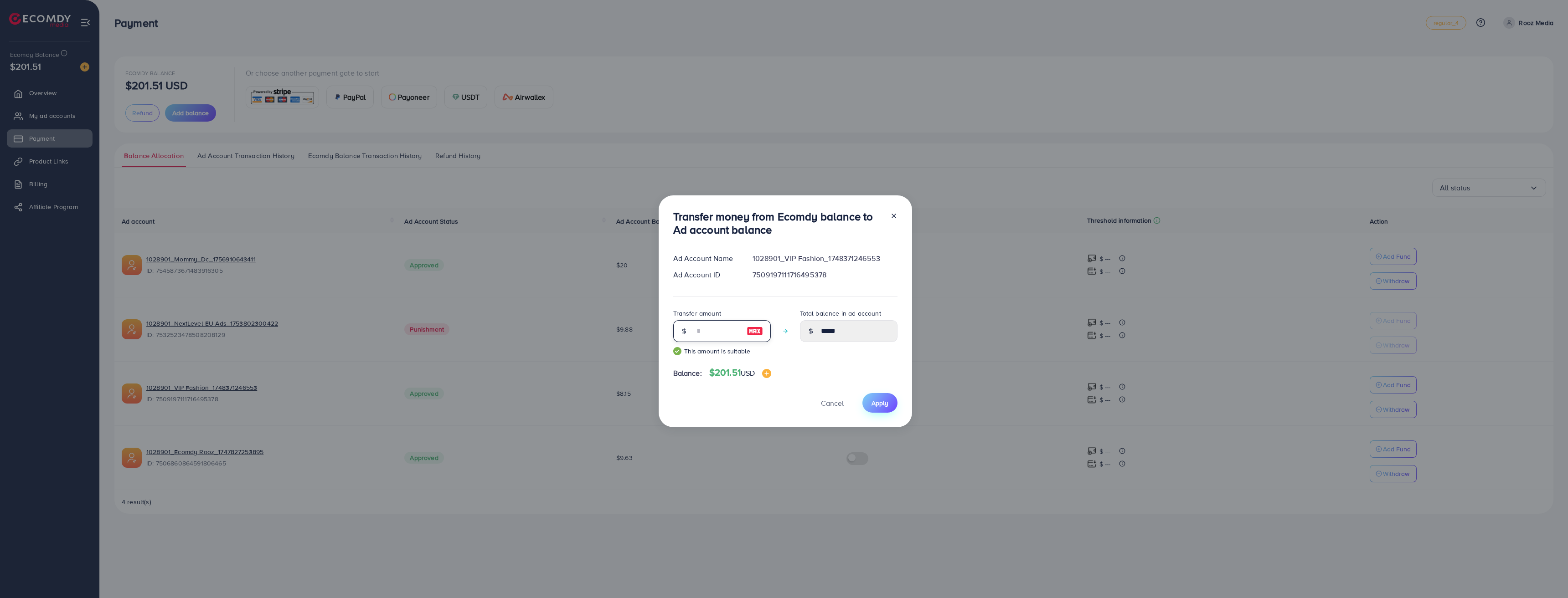
type input "**"
click at [895, 399] on button "Apply" at bounding box center [880, 403] width 35 height 20
type input "****"
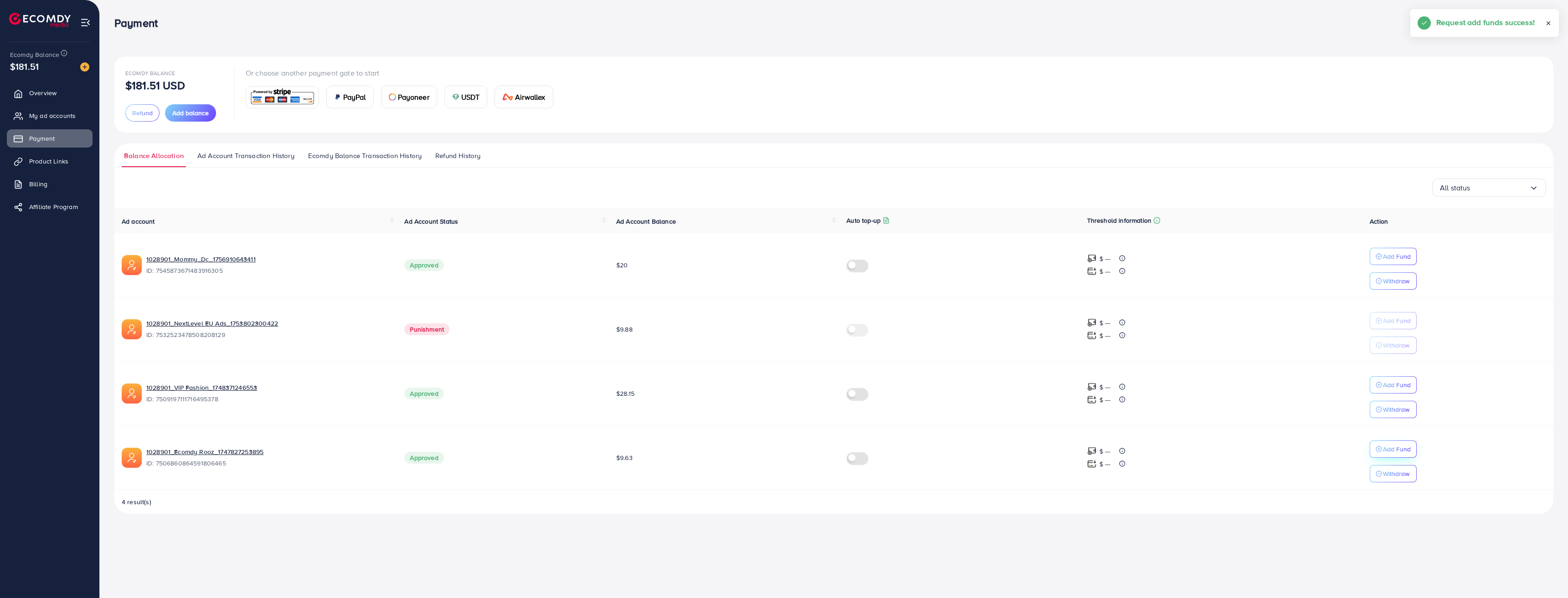
click at [1398, 449] on p "Add Fund" at bounding box center [1397, 449] width 28 height 11
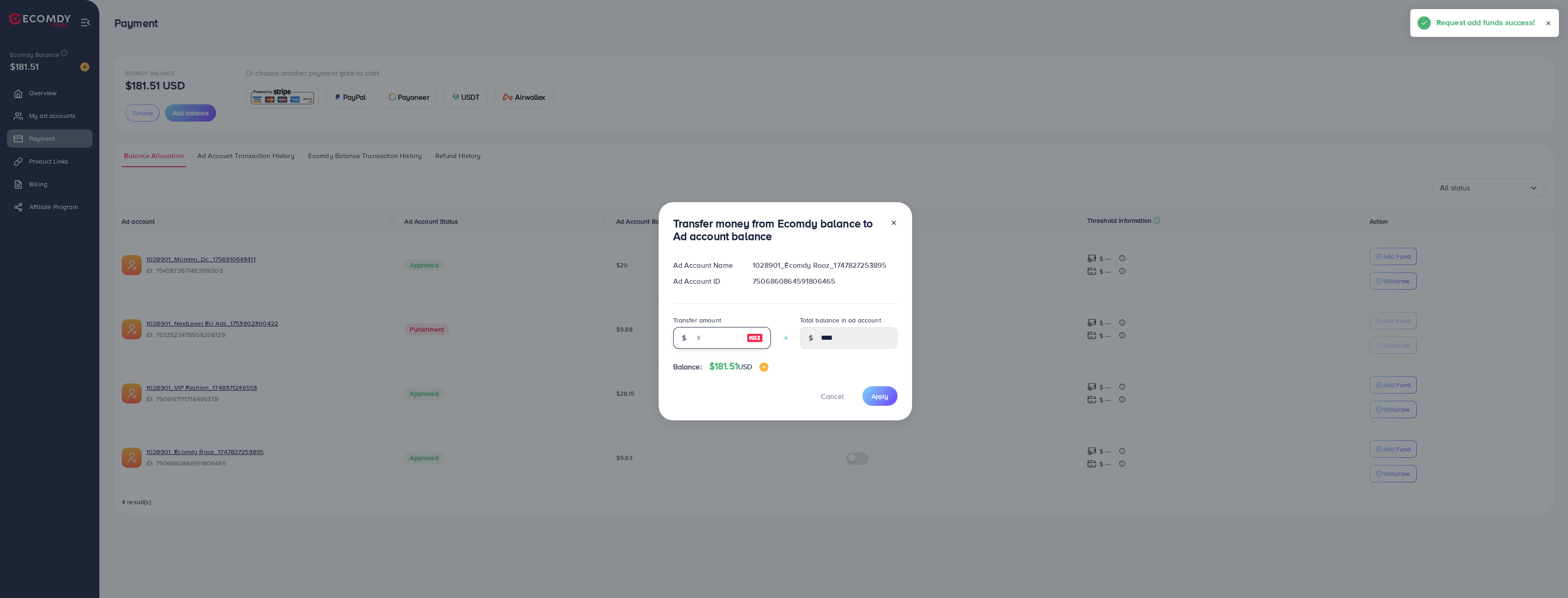
click at [713, 331] on input "number" at bounding box center [717, 338] width 46 height 22
type input "**"
type input "*****"
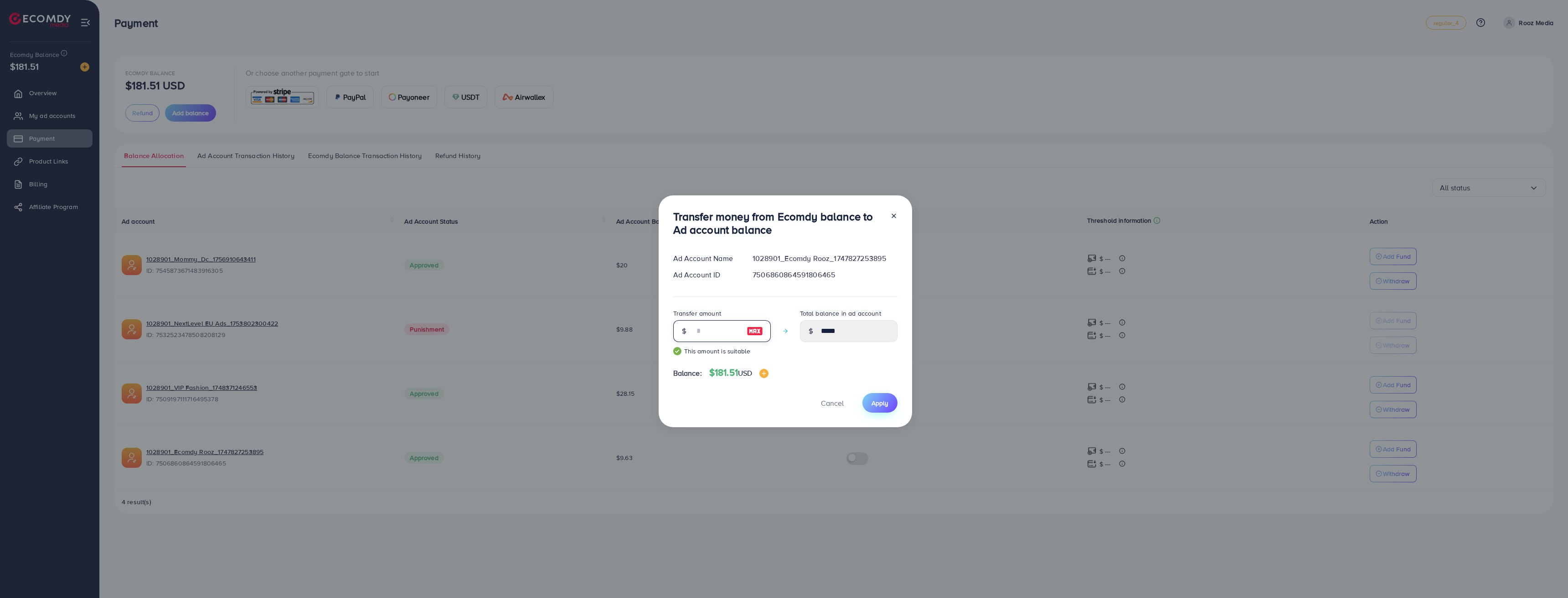
type input "**"
click at [882, 409] on button "Apply" at bounding box center [880, 403] width 35 height 20
type input "****"
